Goal: Share content: Share content

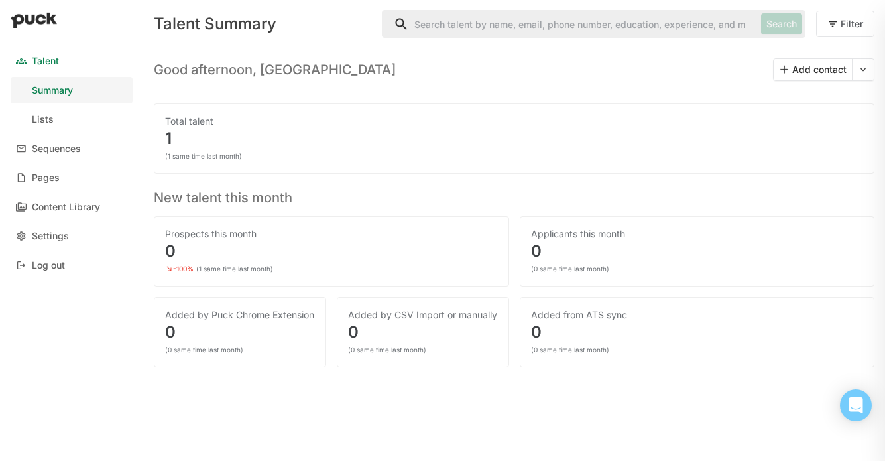
click at [174, 162] on div "Total talent 1 (1 same time last month)" at bounding box center [514, 138] width 720 height 70
click at [58, 208] on div "Content Library" at bounding box center [66, 206] width 68 height 11
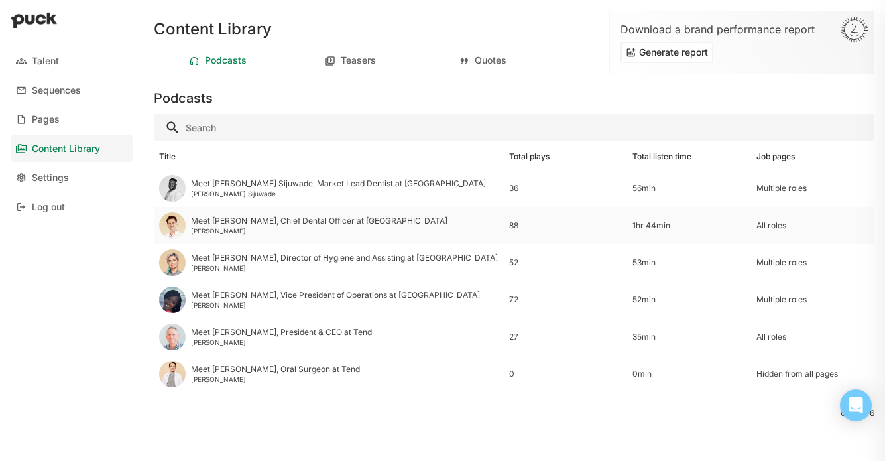
click at [701, 227] on div "1hr 44min" at bounding box center [688, 225] width 113 height 9
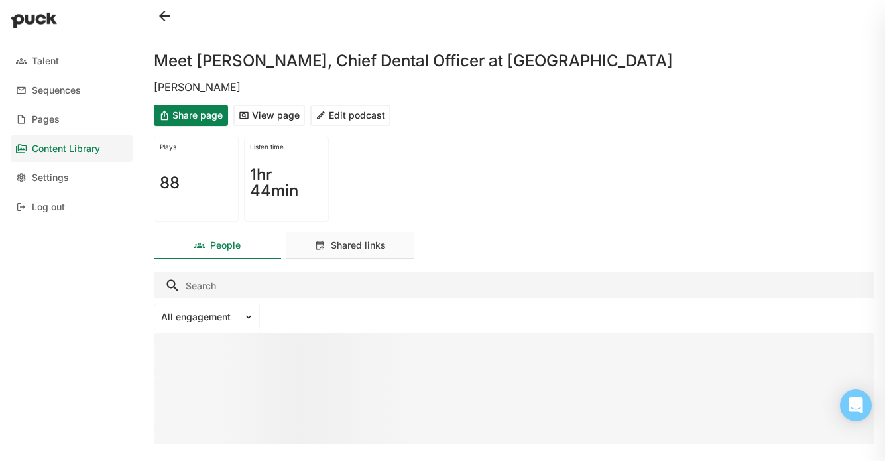
click at [339, 249] on div "Shared links" at bounding box center [358, 245] width 55 height 11
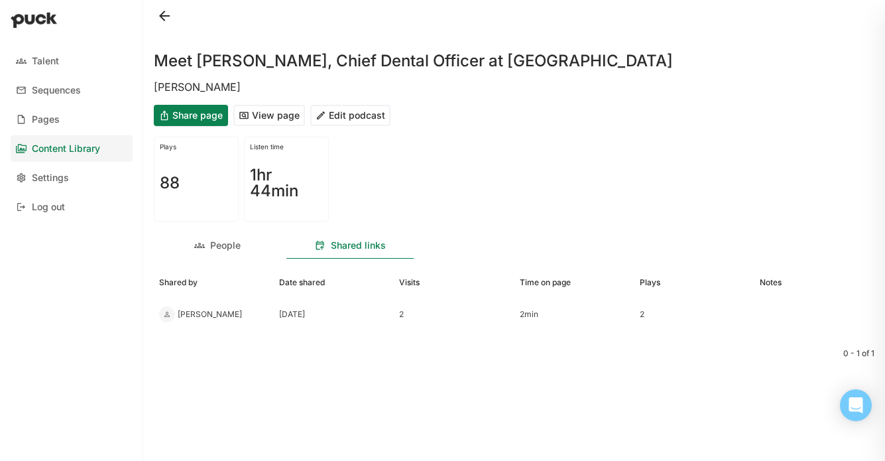
click at [275, 115] on button "View page" at bounding box center [269, 115] width 72 height 21
click at [199, 117] on button "Share page" at bounding box center [191, 115] width 74 height 21
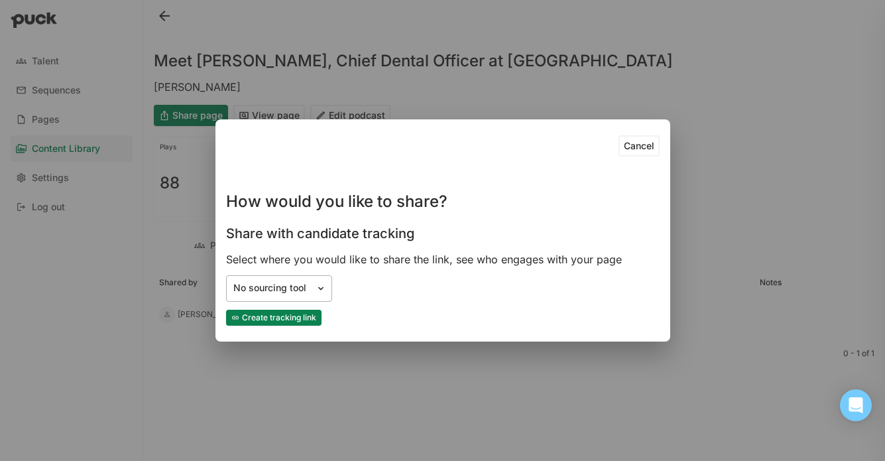
click at [309, 291] on div "No sourcing tool" at bounding box center [271, 288] width 89 height 14
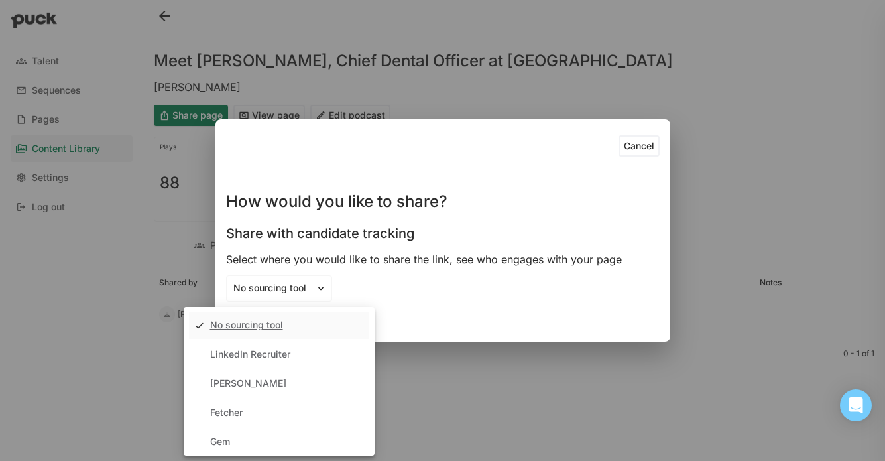
click at [243, 329] on div "No sourcing tool" at bounding box center [246, 324] width 73 height 11
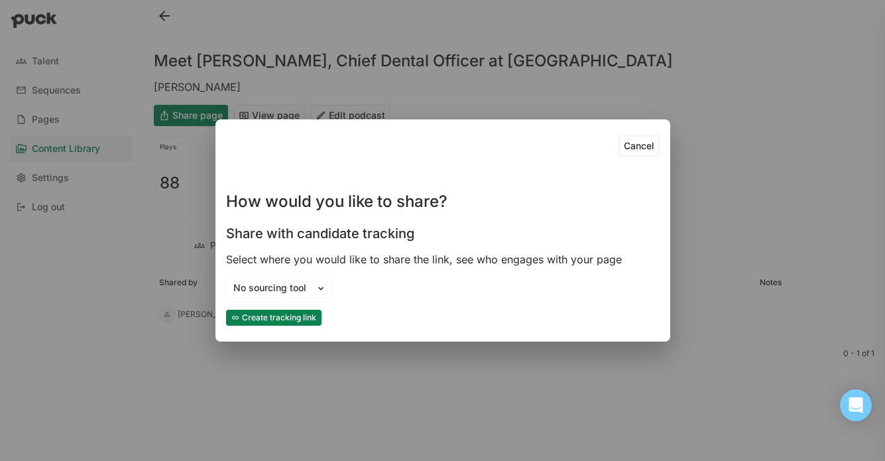
click at [284, 318] on button "Create tracking link" at bounding box center [273, 318] width 95 height 16
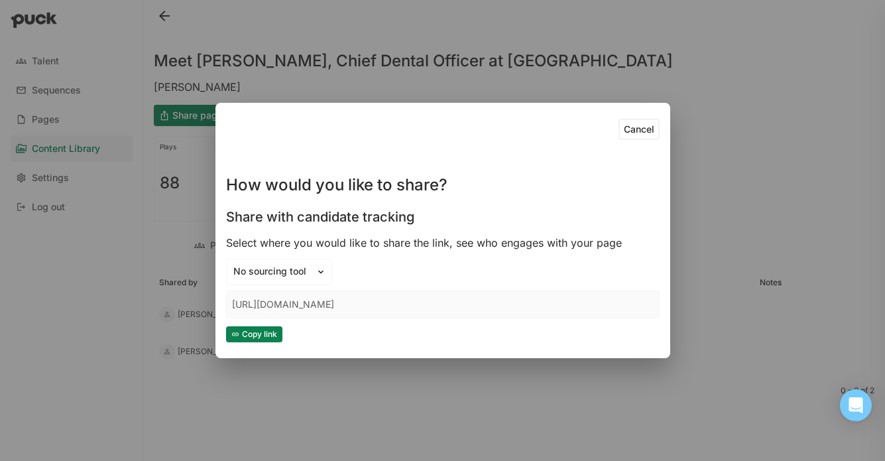
click at [273, 323] on div "Copy link" at bounding box center [442, 334] width 433 height 27
click at [273, 333] on button "Copy link" at bounding box center [254, 334] width 56 height 16
click at [639, 128] on button "Cancel" at bounding box center [638, 129] width 41 height 21
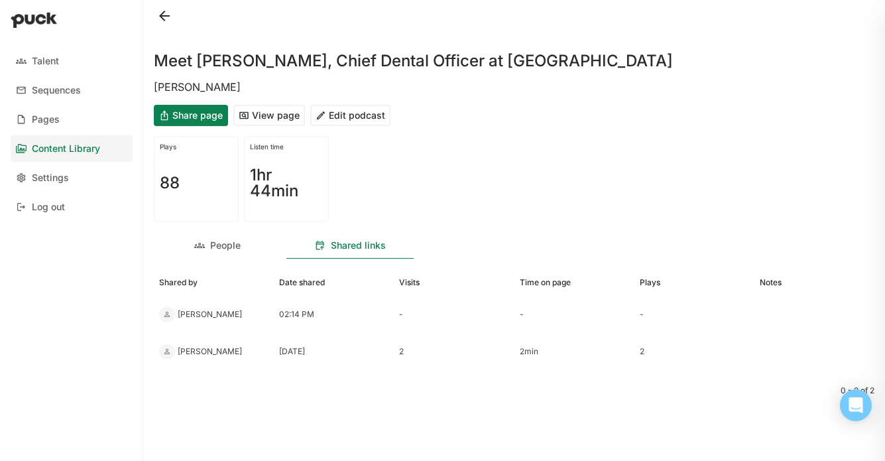
click at [170, 19] on button at bounding box center [164, 15] width 21 height 21
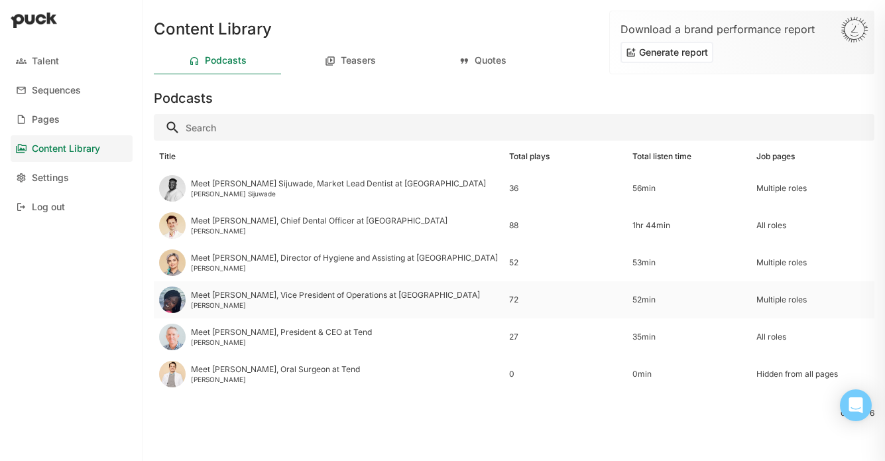
click at [662, 301] on div "52min" at bounding box center [688, 299] width 113 height 9
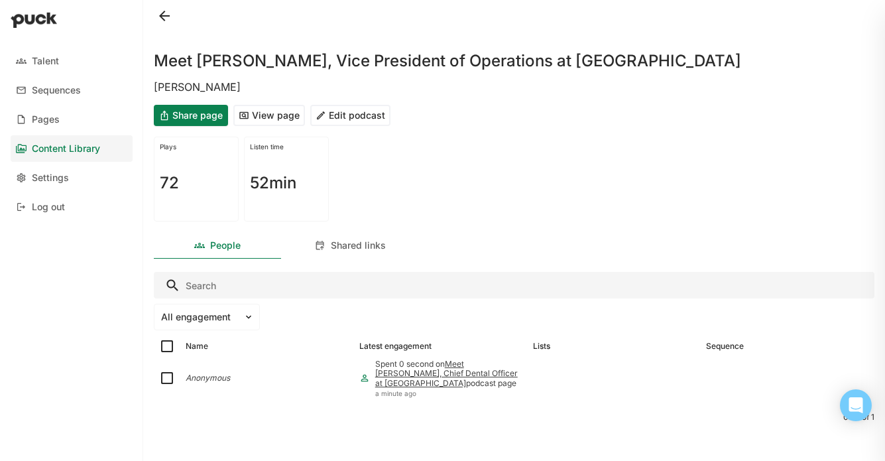
click at [214, 114] on button "Share page" at bounding box center [191, 115] width 74 height 21
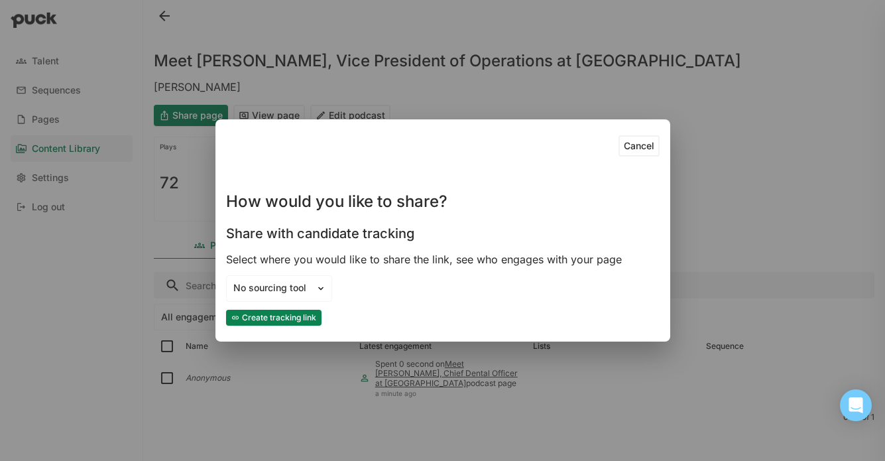
click at [283, 315] on button "Create tracking link" at bounding box center [273, 318] width 95 height 16
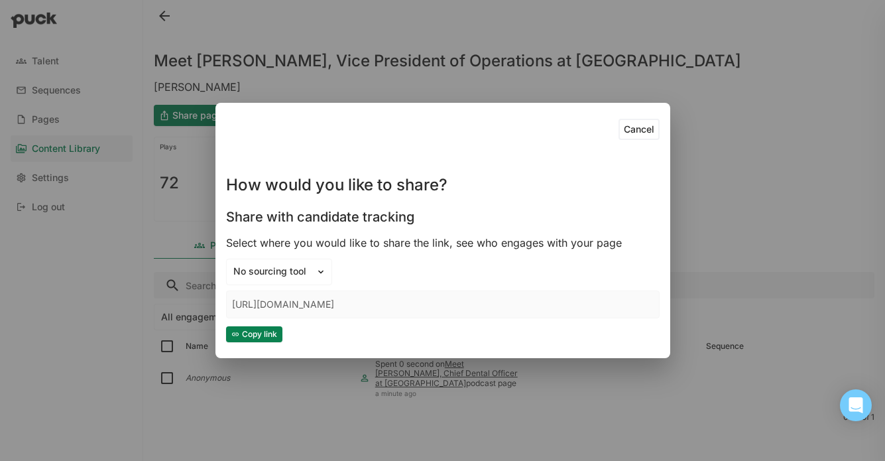
click at [268, 328] on button "Copy link" at bounding box center [254, 334] width 56 height 16
